Goal: Complete application form

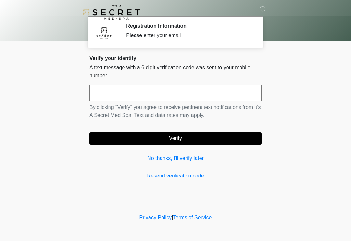
click at [222, 91] on input "text" at bounding box center [175, 93] width 172 height 16
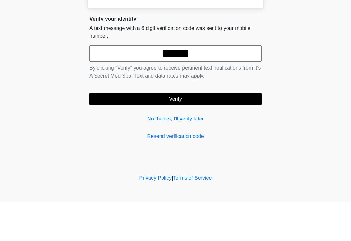
type input "******"
click at [184, 132] on button "Verify" at bounding box center [175, 138] width 172 height 12
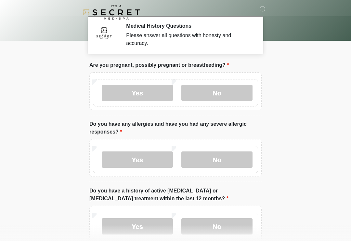
click at [227, 86] on label "No" at bounding box center [217, 93] width 71 height 16
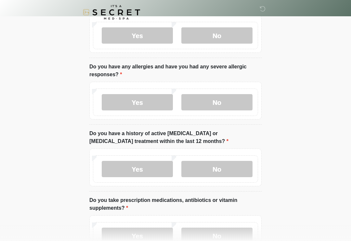
scroll to position [59, 0]
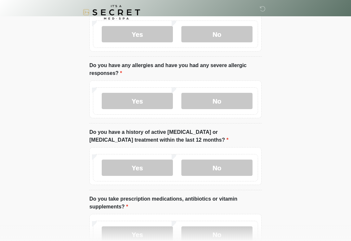
click at [230, 106] on label "No" at bounding box center [217, 101] width 71 height 16
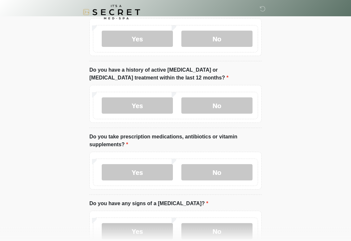
click at [228, 105] on label "No" at bounding box center [217, 106] width 71 height 16
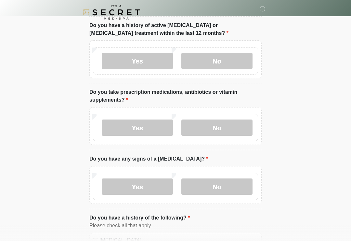
scroll to position [168, 0]
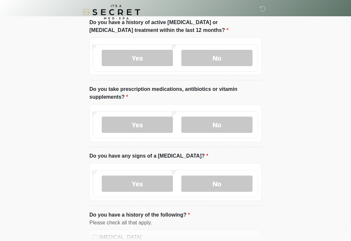
click at [223, 122] on label "No" at bounding box center [217, 125] width 71 height 16
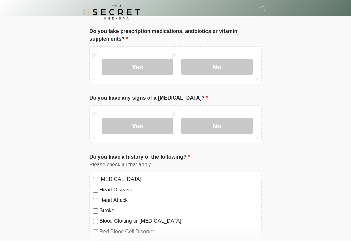
scroll to position [227, 0]
click at [225, 126] on label "No" at bounding box center [217, 125] width 71 height 16
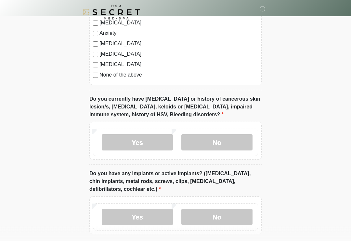
scroll to position [445, 0]
click at [224, 138] on label "No" at bounding box center [217, 142] width 71 height 16
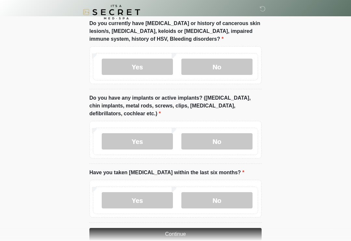
scroll to position [523, 0]
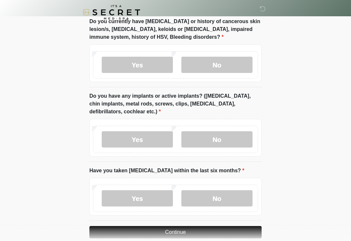
click at [228, 140] on label "No" at bounding box center [217, 139] width 71 height 16
click at [152, 139] on label "Yes" at bounding box center [137, 139] width 71 height 16
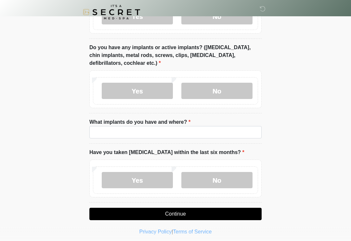
scroll to position [574, 0]
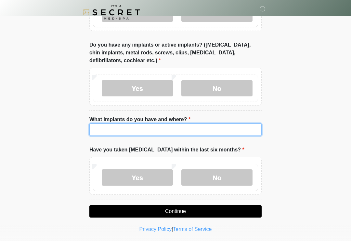
click at [162, 131] on input "What implants do you have and where?" at bounding box center [175, 129] width 172 height 12
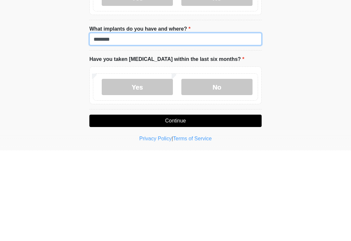
type input "********"
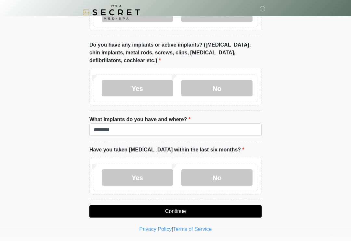
click at [238, 175] on label "No" at bounding box center [217, 177] width 71 height 16
click at [234, 211] on button "Continue" at bounding box center [175, 211] width 172 height 12
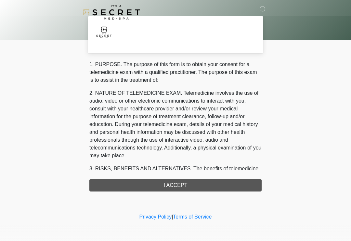
scroll to position [0, 0]
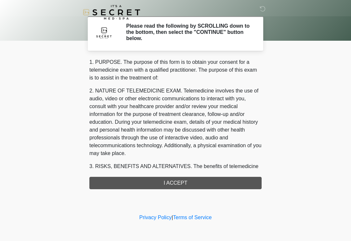
click at [203, 183] on div "1. PURPOSE. The purpose of this form is to obtain your consent for a telemedici…" at bounding box center [175, 123] width 172 height 131
click at [203, 179] on div "1. PURPOSE. The purpose of this form is to obtain your consent for a telemedici…" at bounding box center [175, 123] width 172 height 131
click at [183, 180] on div "1. PURPOSE. The purpose of this form is to obtain your consent for a telemedici…" at bounding box center [175, 123] width 172 height 131
click at [199, 183] on div "1. PURPOSE. The purpose of this form is to obtain your consent for a telemedici…" at bounding box center [175, 123] width 172 height 131
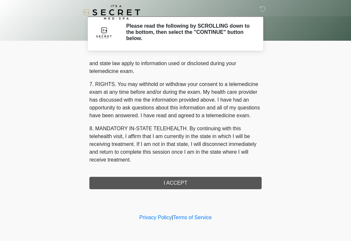
click at [191, 184] on div "1. PURPOSE. The purpose of this form is to obtain your consent for a telemedici…" at bounding box center [175, 123] width 172 height 131
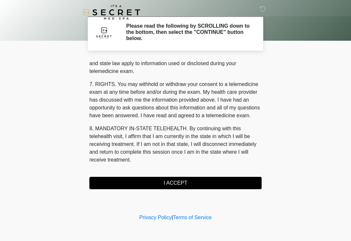
scroll to position [267, 0]
click at [195, 183] on button "I ACCEPT" at bounding box center [175, 183] width 172 height 12
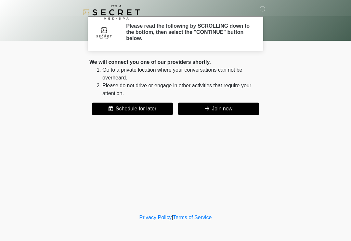
click at [198, 180] on div "‎ ‎ Please read the following by SCROLLING down to the bottom, then select the …" at bounding box center [175, 106] width 195 height 199
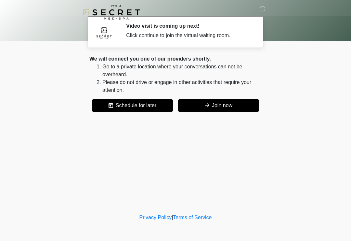
click at [232, 100] on button "Join now" at bounding box center [218, 105] width 81 height 12
